Goal: Find contact information: Find contact information

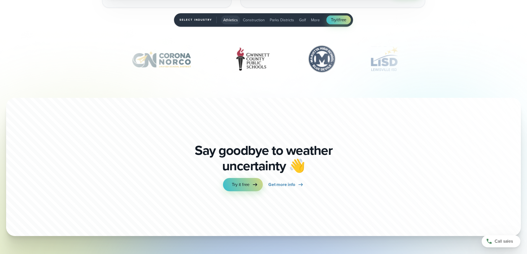
scroll to position [1944, 0]
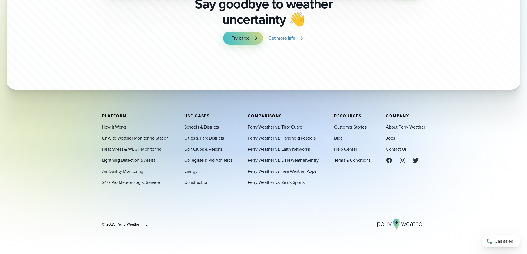
click at [393, 150] on link "Contact Us" at bounding box center [396, 149] width 21 height 7
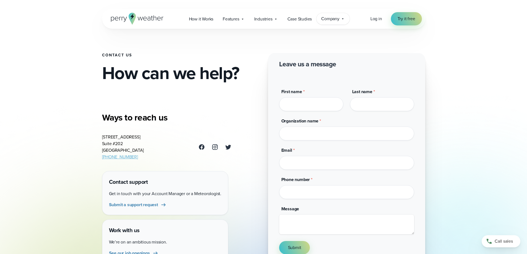
click at [333, 20] on span "Company" at bounding box center [330, 18] width 18 height 7
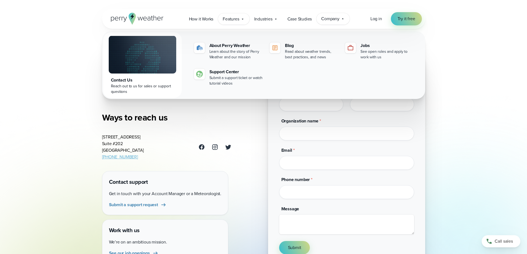
click at [233, 19] on span "Features" at bounding box center [231, 19] width 16 height 7
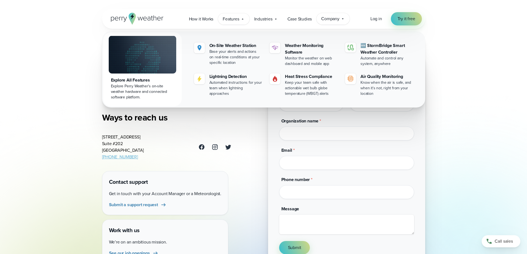
click at [327, 18] on span "Company" at bounding box center [330, 18] width 18 height 7
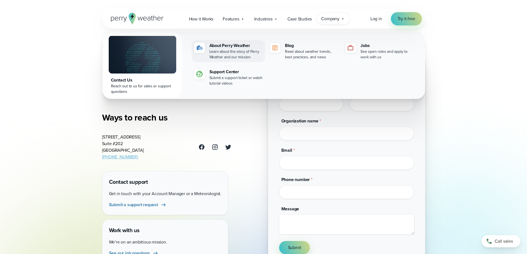
click at [238, 50] on div "Learn about the story of Perry Weather and our mission" at bounding box center [235, 54] width 53 height 11
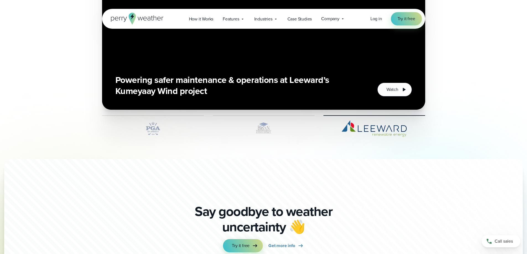
scroll to position [1327, 0]
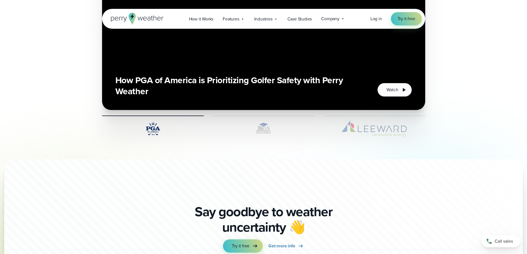
click at [391, 131] on img at bounding box center [374, 129] width 102 height 17
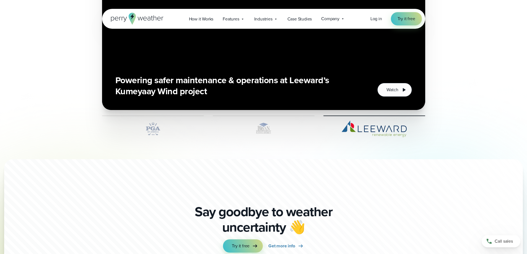
click at [380, 128] on img at bounding box center [374, 129] width 102 height 17
click at [372, 128] on img at bounding box center [374, 129] width 102 height 17
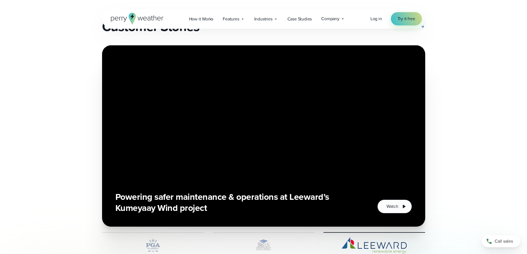
scroll to position [1225, 0]
